Goal: Check status: Check status

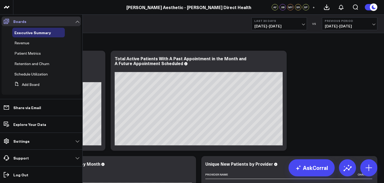
click at [6, 21] on icon at bounding box center [6, 21] width 6 height 6
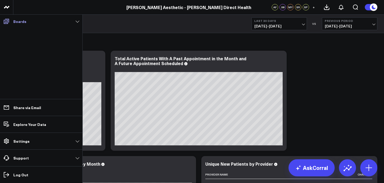
click at [25, 20] on p "Boards" at bounding box center [19, 21] width 13 height 4
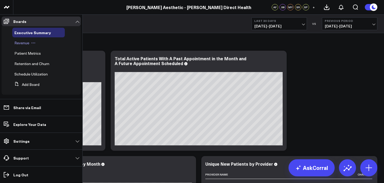
click at [22, 46] on div "Revenue" at bounding box center [38, 43] width 52 height 10
click at [19, 42] on span "Revenue" at bounding box center [21, 42] width 15 height 5
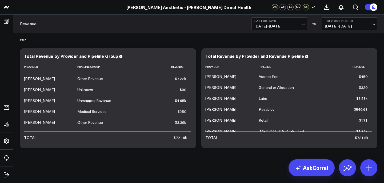
scroll to position [1011, 0]
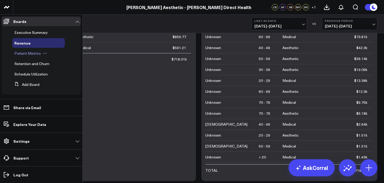
click at [26, 55] on span "Patient Metrics" at bounding box center [27, 53] width 26 height 5
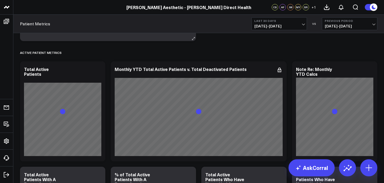
scroll to position [125, 0]
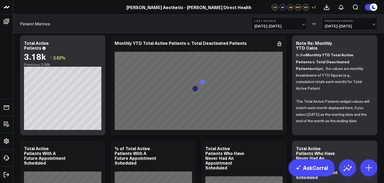
click at [284, 25] on span "[DATE] - [DATE]" at bounding box center [279, 26] width 50 height 4
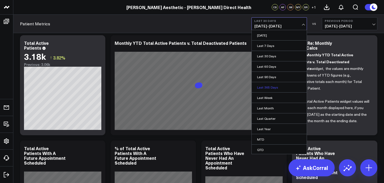
scroll to position [22, 0]
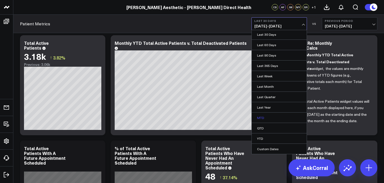
click at [274, 118] on link "MTD" at bounding box center [278, 117] width 55 height 10
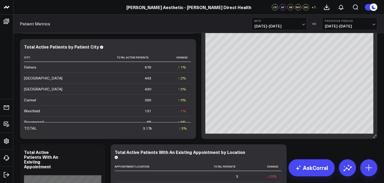
scroll to position [459, 0]
